Goal: Navigation & Orientation: Find specific page/section

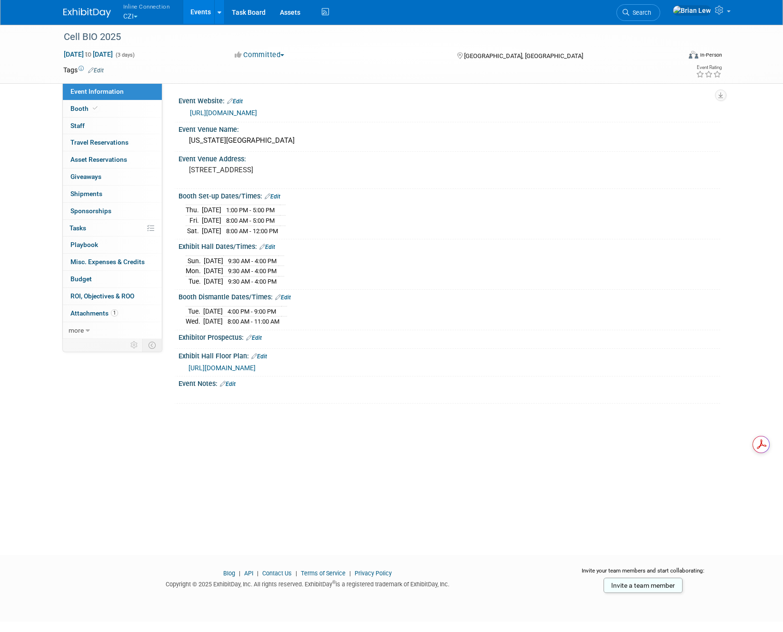
click at [137, 14] on button "Inline Connection CZI" at bounding box center [152, 12] width 60 height 25
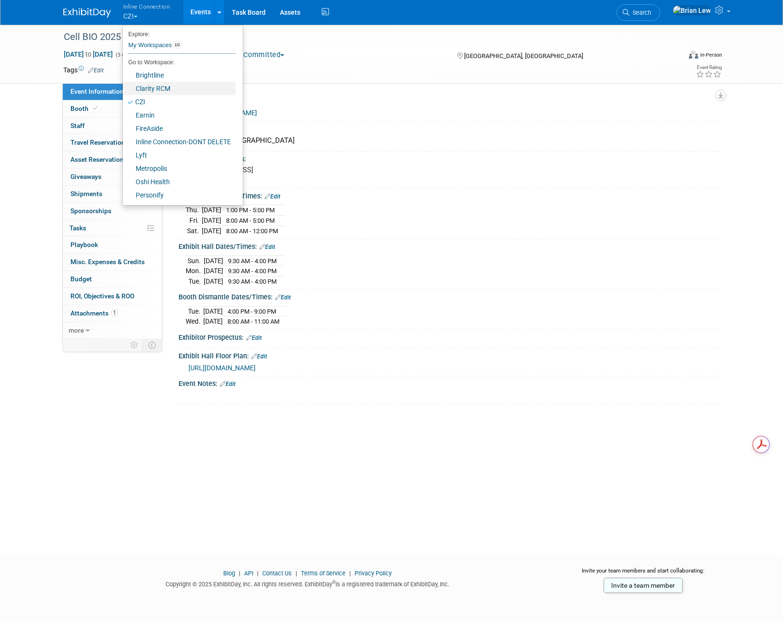
click at [163, 87] on link "Clarity RCM" at bounding box center [179, 88] width 113 height 13
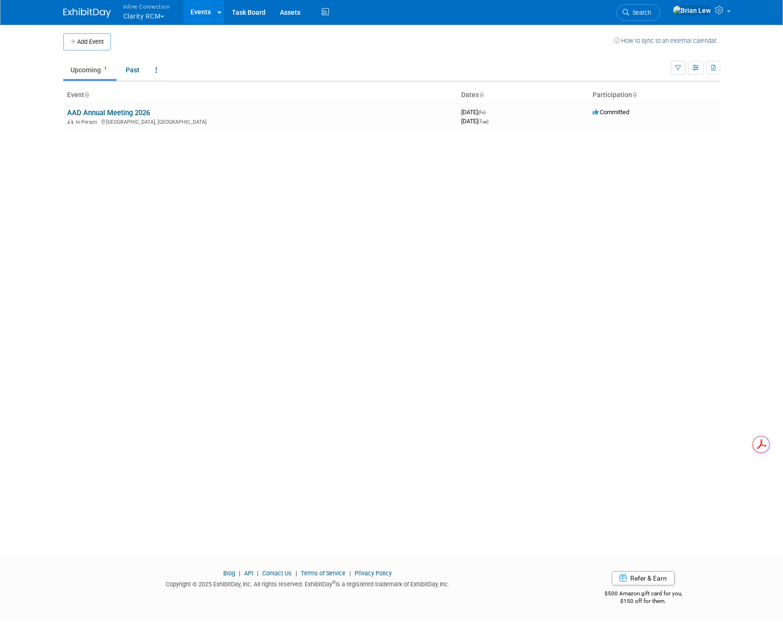
click at [307, 219] on div "Add Event How to sync to an external calendar... New Event Duplicate Event Warn…" at bounding box center [391, 281] width 671 height 514
click at [731, 13] on link at bounding box center [700, 12] width 67 height 24
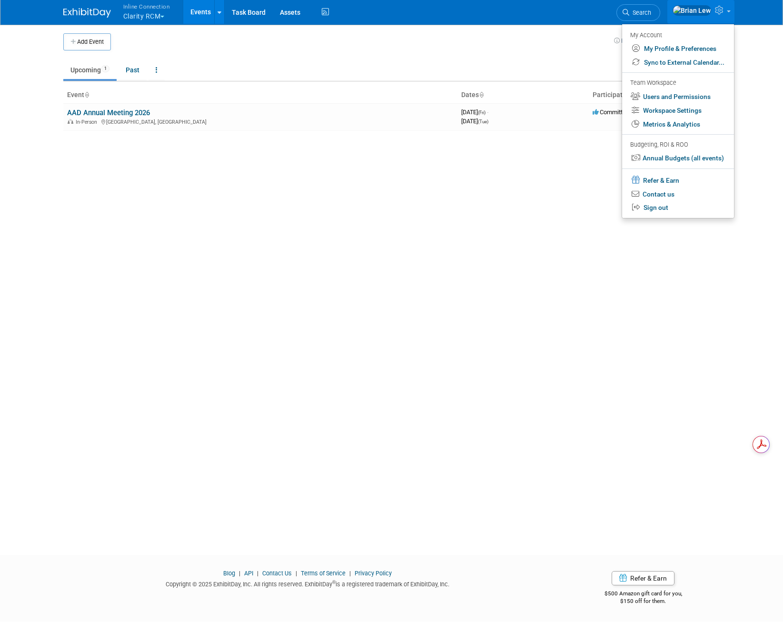
click at [771, 106] on body "Inline Connection Clarity RCM Explore: My Workspaces 10 Go to Workspace: Bright…" at bounding box center [391, 316] width 783 height 632
